Goal: Task Accomplishment & Management: Use online tool/utility

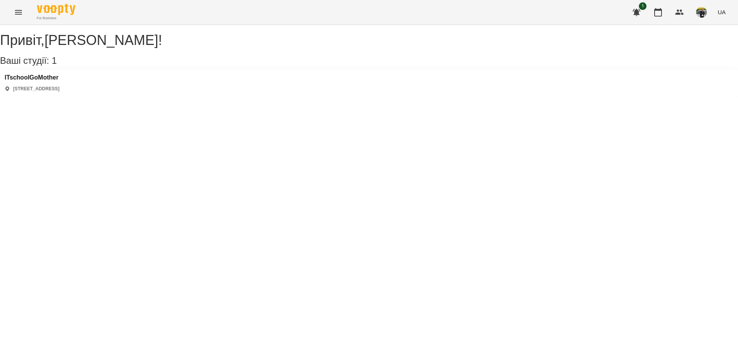
click at [670, 4] on div "1 UA" at bounding box center [679, 12] width 102 height 20
click at [658, 10] on icon "button" at bounding box center [659, 12] width 8 height 8
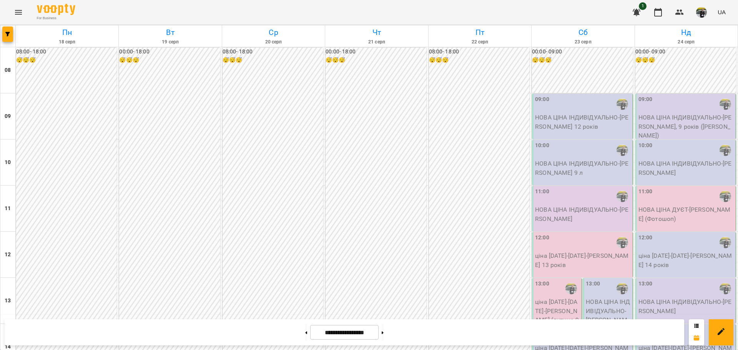
scroll to position [423, 0]
click at [305, 333] on icon at bounding box center [306, 333] width 2 height 3
type input "**********"
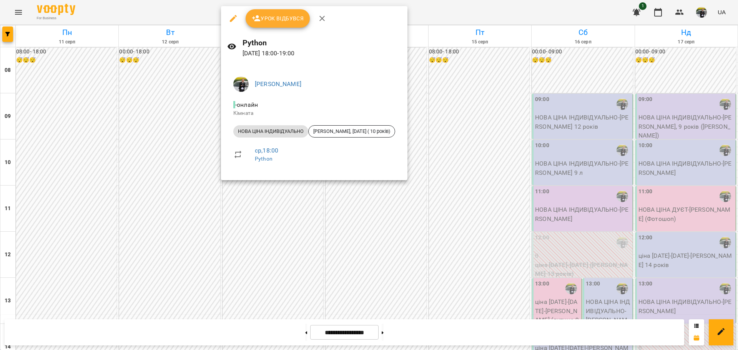
click at [282, 25] on button "Урок відбувся" at bounding box center [278, 18] width 65 height 18
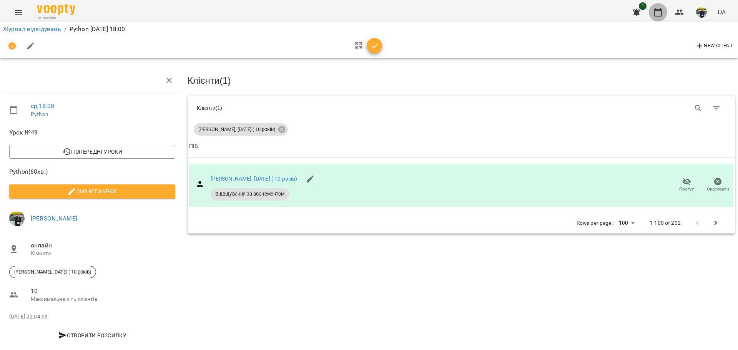
click at [656, 11] on icon "button" at bounding box center [658, 12] width 9 height 9
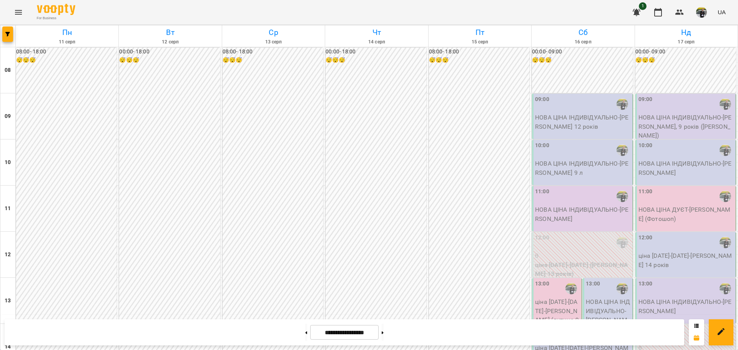
scroll to position [423, 0]
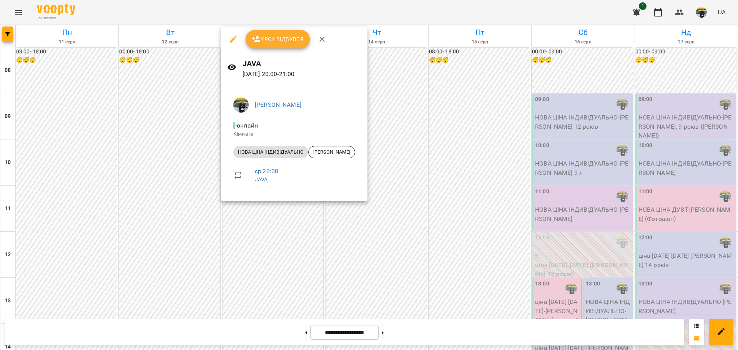
click at [287, 30] on div "Урок відбувся" at bounding box center [294, 39] width 147 height 25
click at [282, 39] on span "Урок відбувся" at bounding box center [278, 39] width 52 height 9
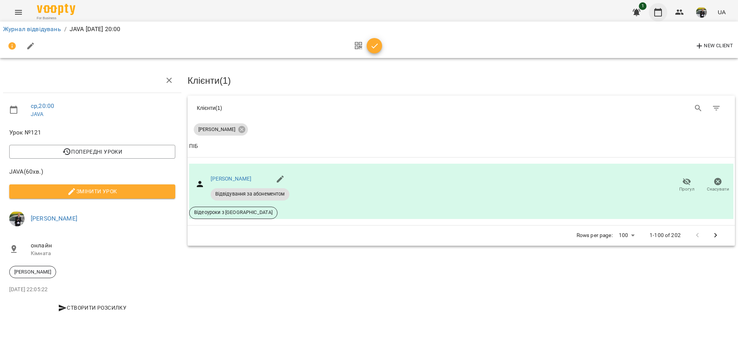
drag, startPoint x: 649, startPoint y: 11, endPoint x: 655, endPoint y: 13, distance: 6.6
click at [655, 12] on div "1 UA" at bounding box center [679, 12] width 102 height 20
click at [653, 15] on button "button" at bounding box center [658, 12] width 18 height 18
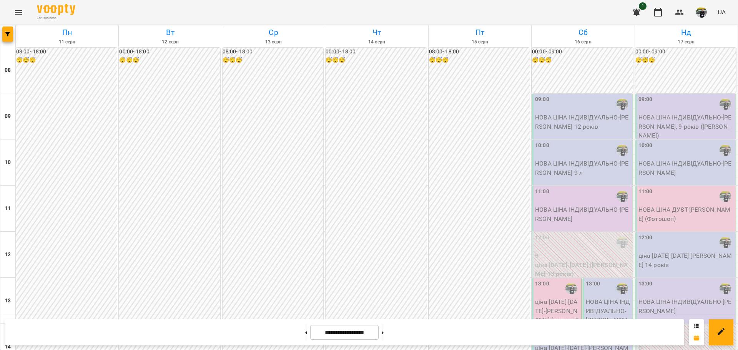
scroll to position [462, 0]
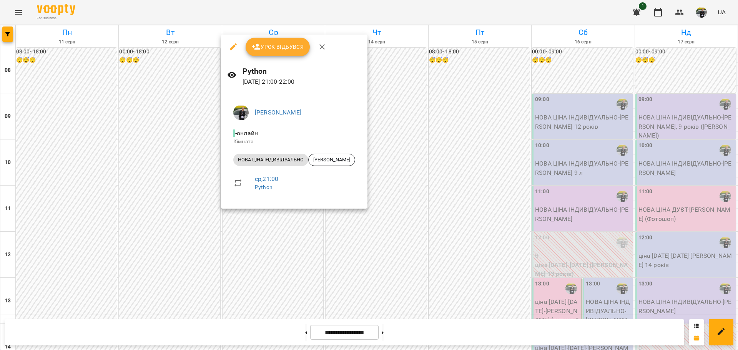
click at [283, 42] on span "Урок відбувся" at bounding box center [278, 46] width 52 height 9
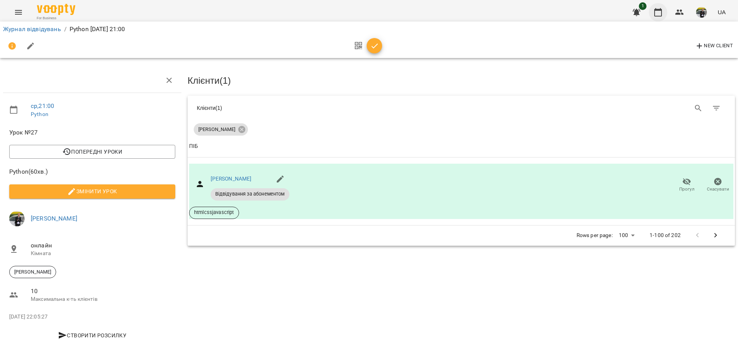
click at [660, 10] on icon "button" at bounding box center [659, 12] width 8 height 8
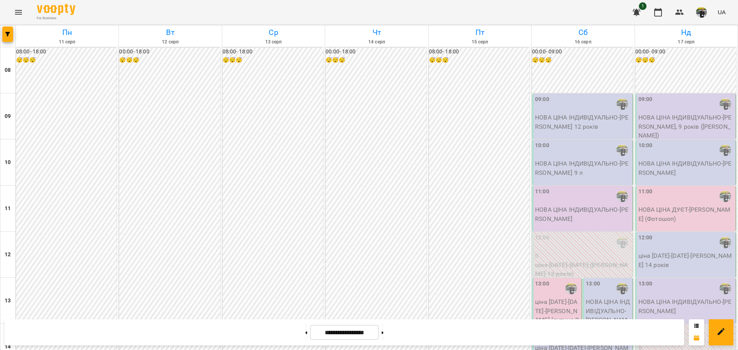
scroll to position [423, 0]
click at [702, 13] on img "button" at bounding box center [702, 12] width 11 height 11
click at [692, 29] on span "[PERSON_NAME]" at bounding box center [705, 29] width 49 height 9
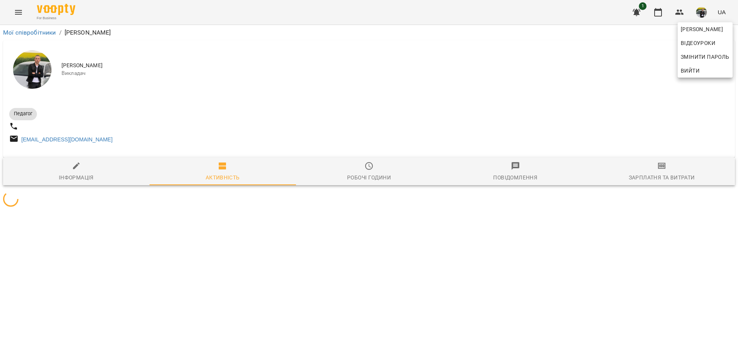
click at [656, 175] on div at bounding box center [369, 175] width 738 height 350
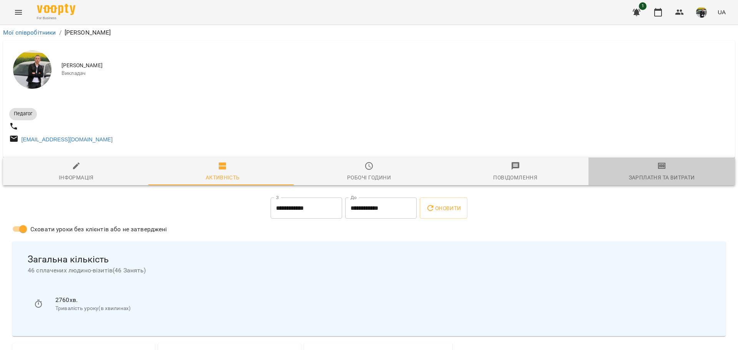
click at [664, 174] on span "Зарплатня та Витрати" at bounding box center [661, 172] width 137 height 21
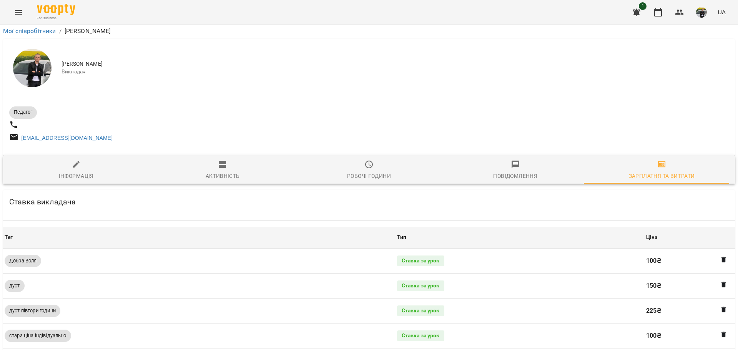
scroll to position [243, 0]
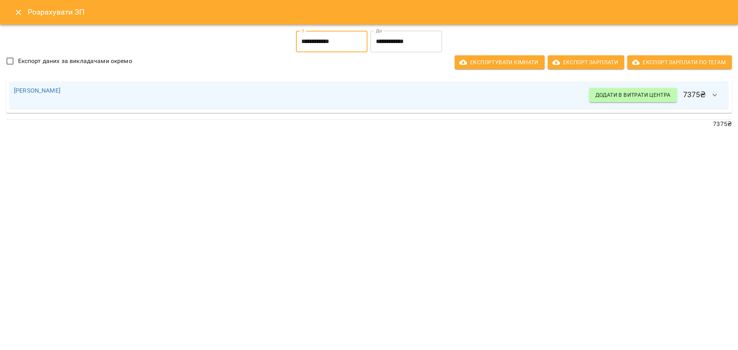
click at [343, 37] on input "**********" at bounding box center [332, 42] width 72 height 22
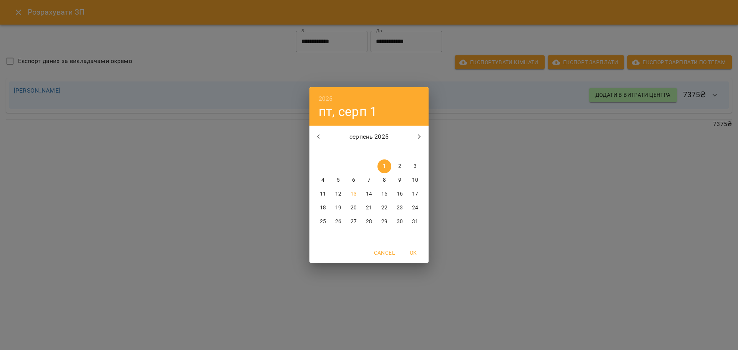
click at [402, 182] on span "9" at bounding box center [400, 181] width 14 height 8
type input "**********"
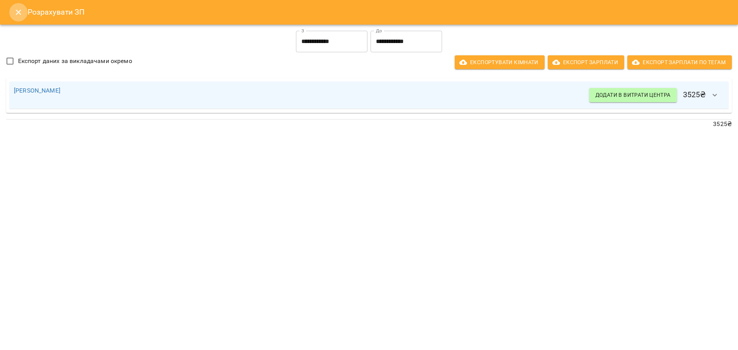
click at [20, 10] on icon "Close" at bounding box center [18, 12] width 9 height 9
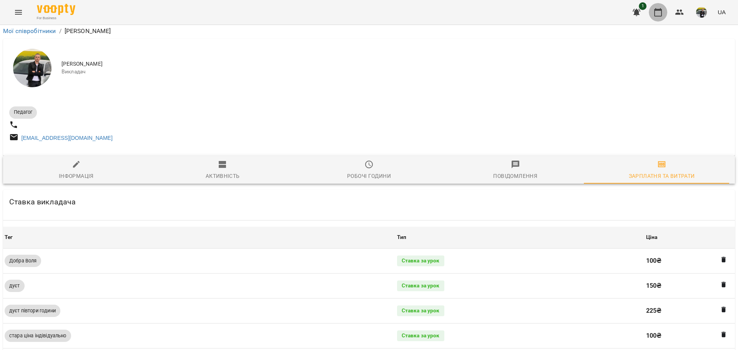
click at [660, 16] on icon "button" at bounding box center [658, 12] width 9 height 9
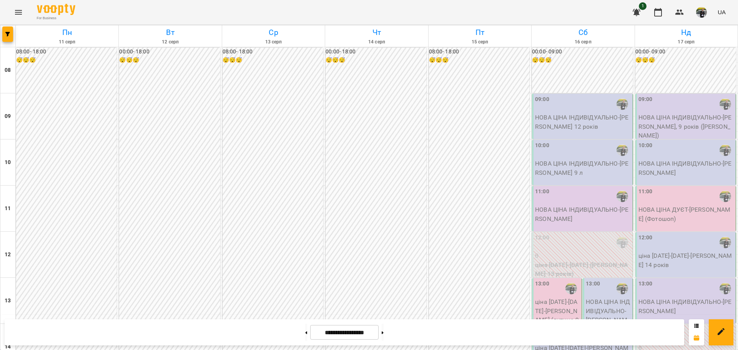
scroll to position [423, 0]
